Goal: Find specific page/section: Find specific page/section

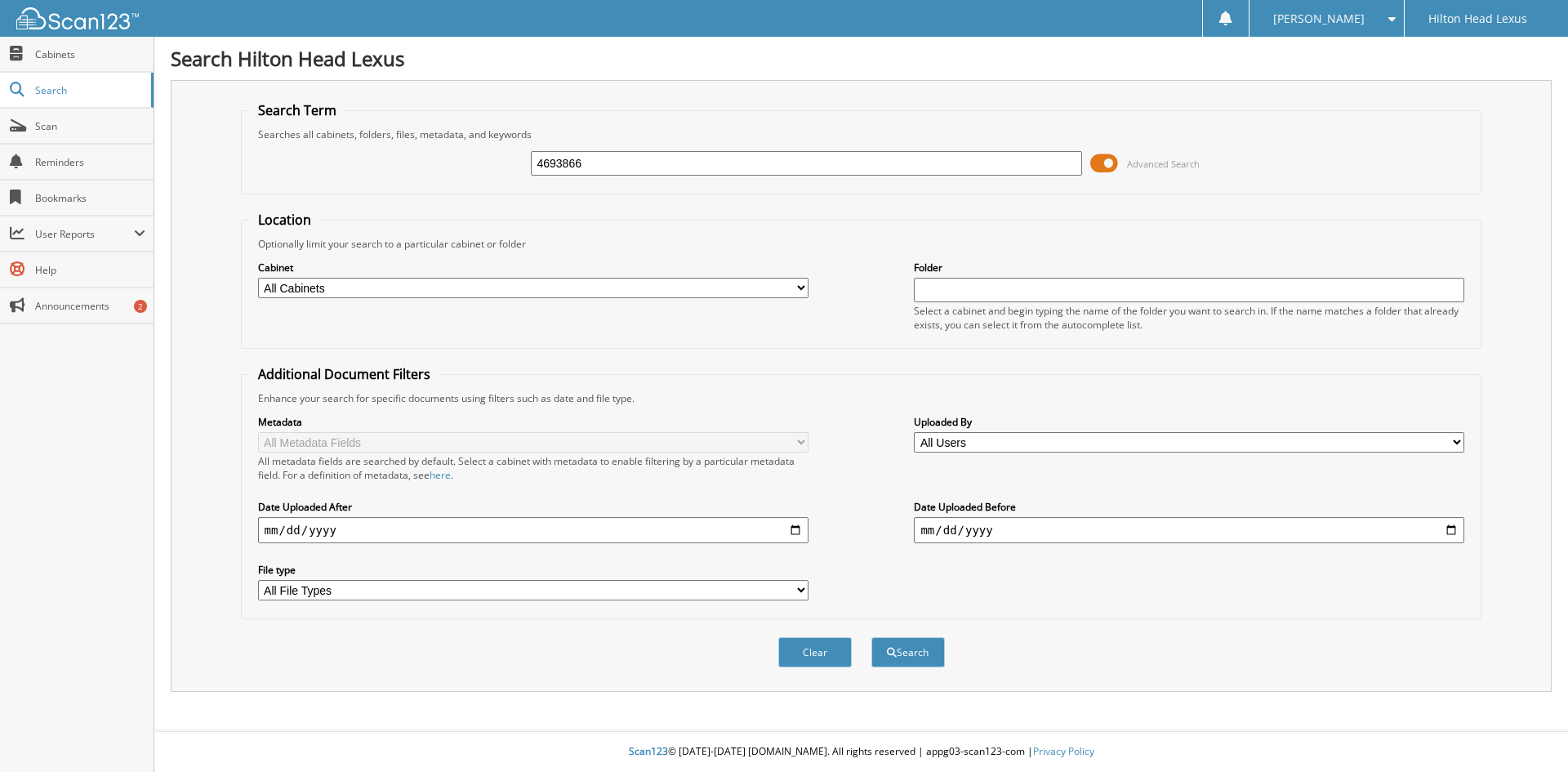
type input "4693866"
click at [871, 637] on button "Search" at bounding box center [908, 652] width 74 height 30
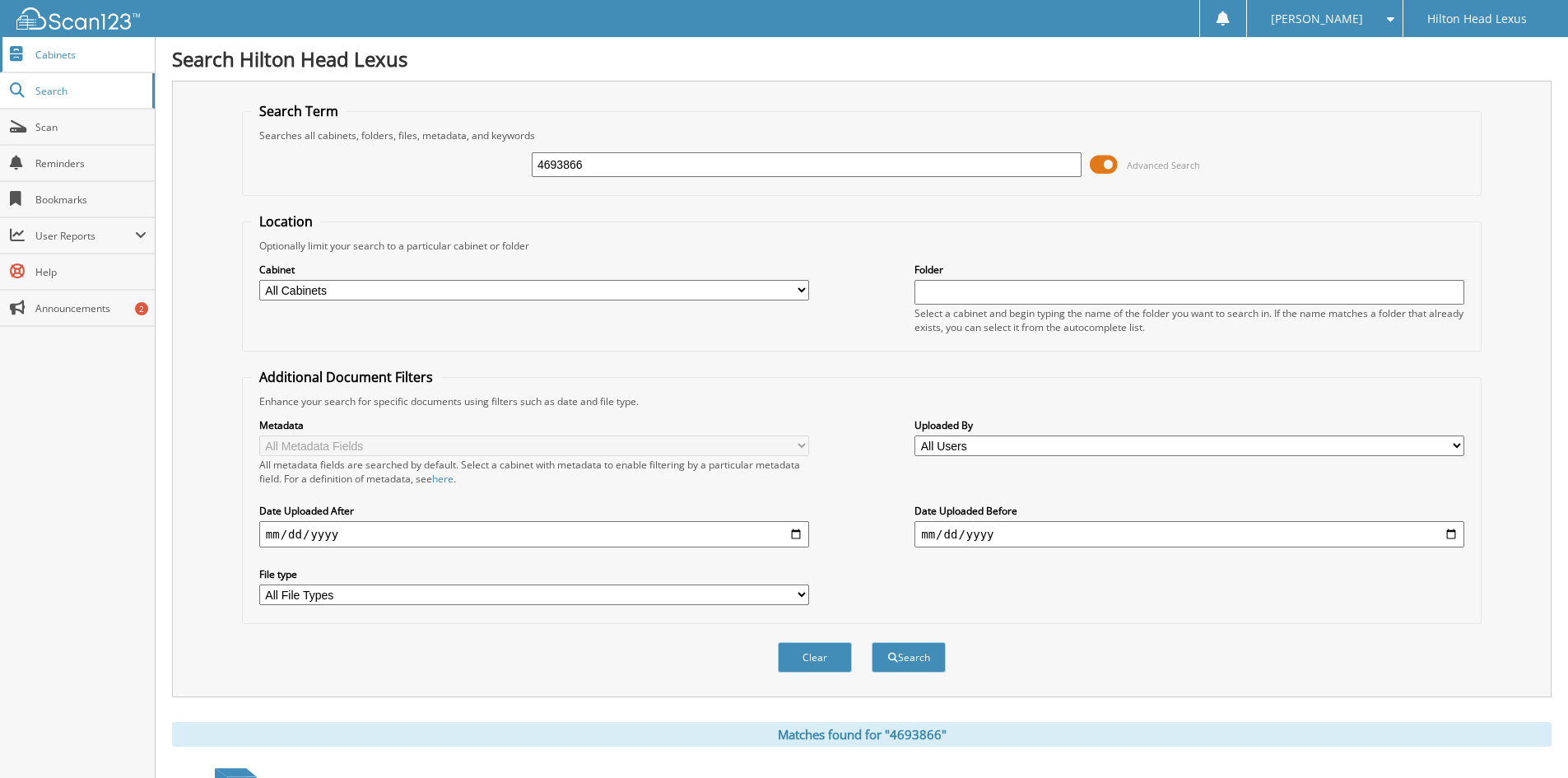
click at [69, 61] on span "Cabinets" at bounding box center [91, 55] width 111 height 14
